Goal: Information Seeking & Learning: Learn about a topic

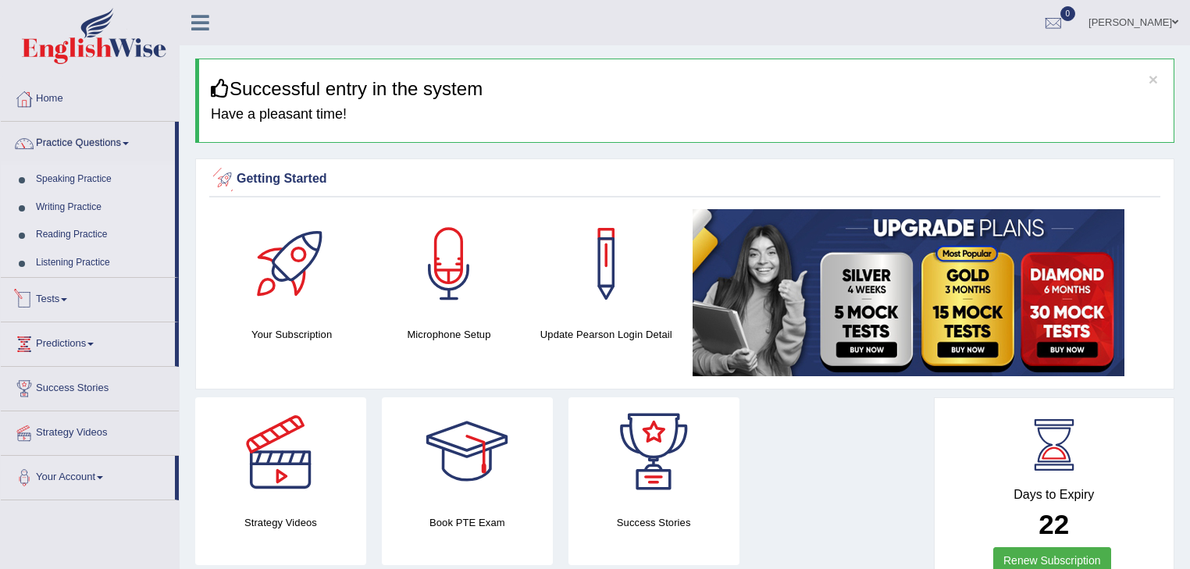
click at [70, 294] on link "Tests" at bounding box center [88, 297] width 174 height 39
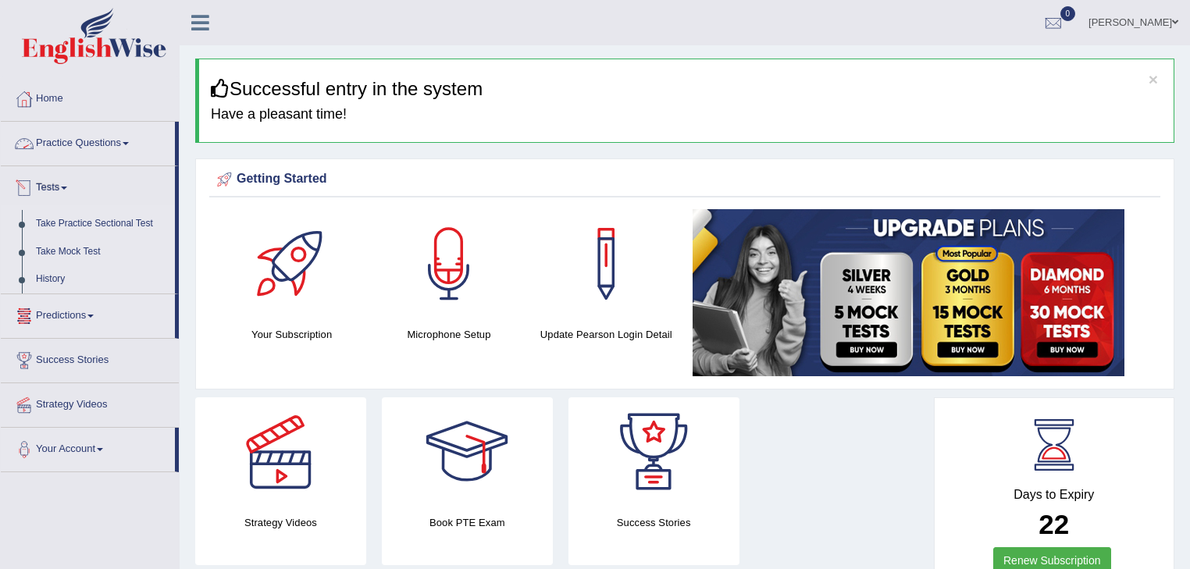
click at [96, 139] on link "Practice Questions" at bounding box center [88, 141] width 174 height 39
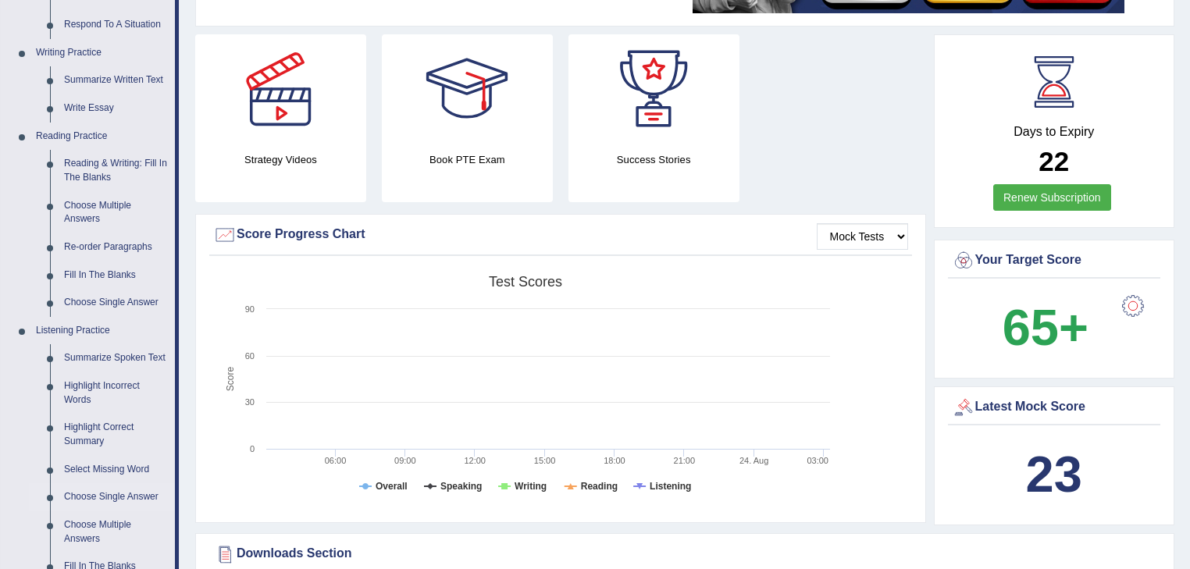
scroll to position [437, 0]
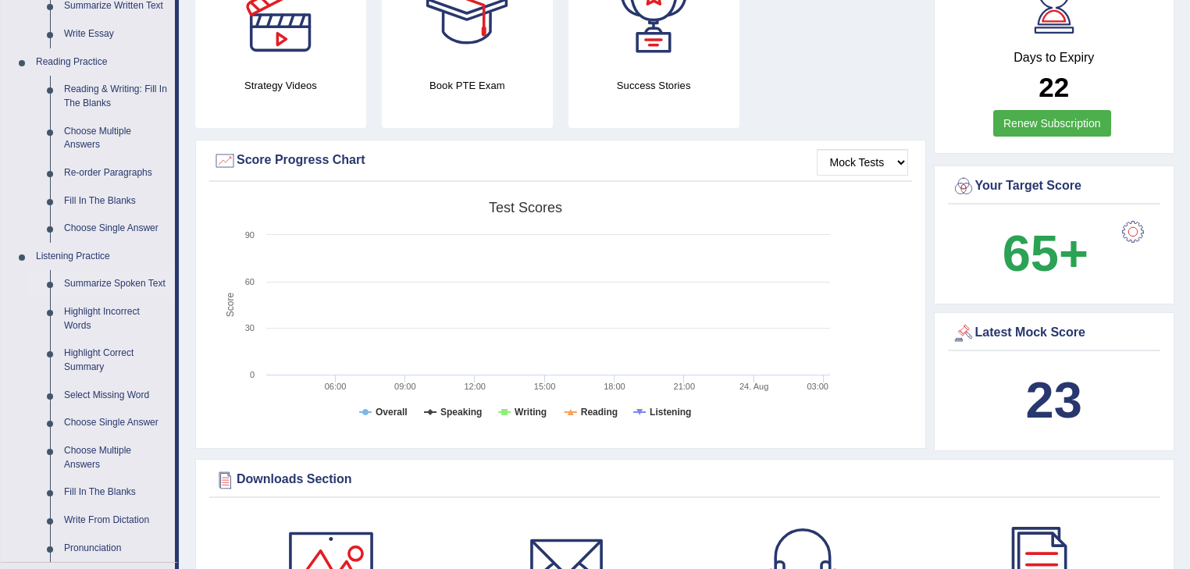
click at [112, 285] on link "Summarize Spoken Text" at bounding box center [116, 284] width 118 height 28
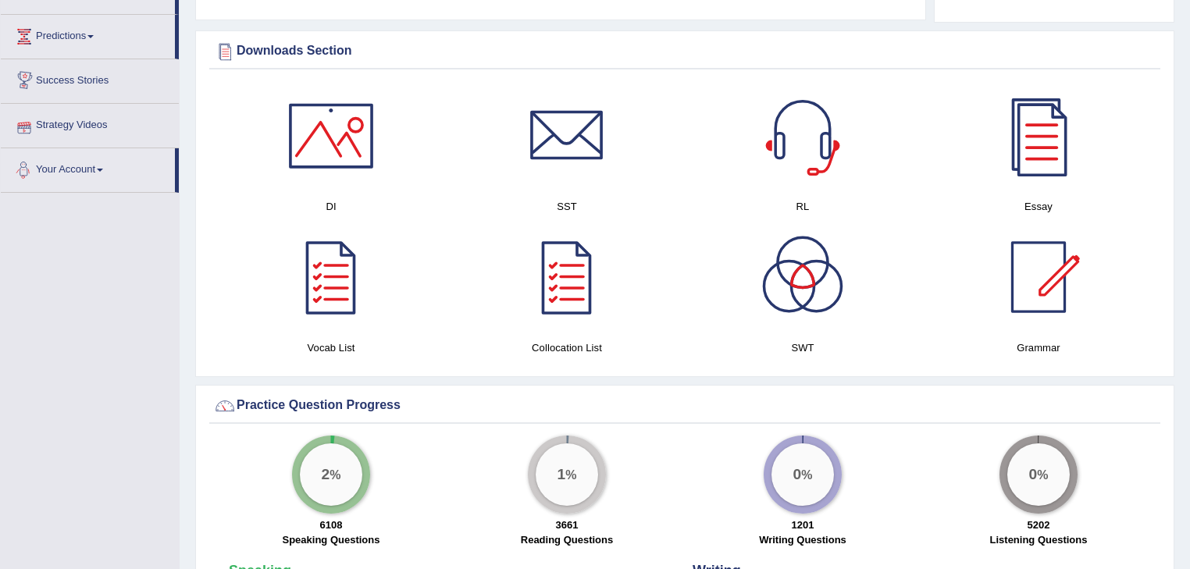
scroll to position [794, 0]
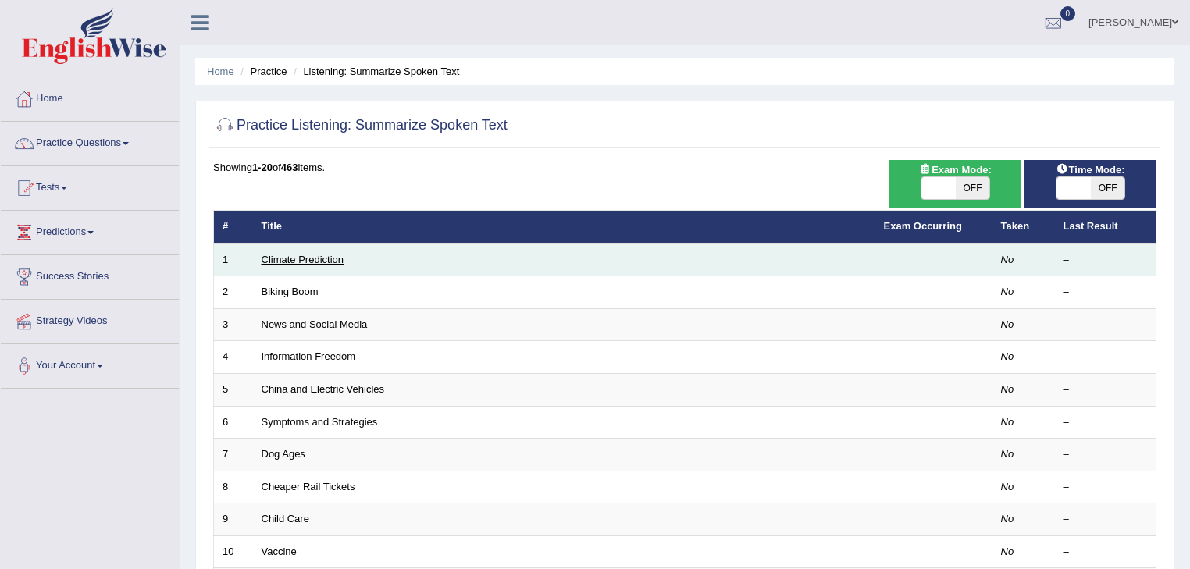
click at [309, 256] on link "Climate Prediction" at bounding box center [303, 260] width 83 height 12
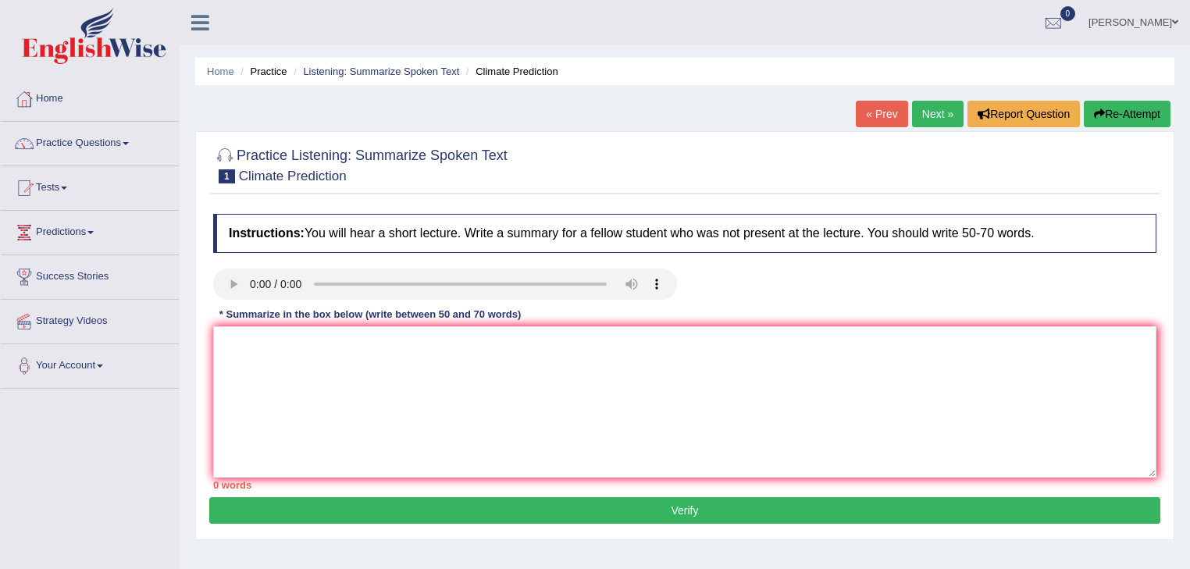
click at [690, 508] on button "Verify" at bounding box center [684, 511] width 951 height 27
click at [565, 507] on button "Verify" at bounding box center [684, 511] width 951 height 27
